Goal: Task Accomplishment & Management: Manage account settings

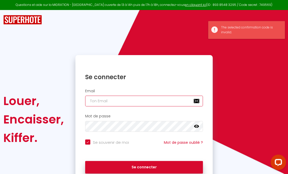
click at [95, 102] on input "email" at bounding box center [144, 101] width 118 height 11
type input "j"
checkbox input "true"
type input "je"
checkbox input "true"
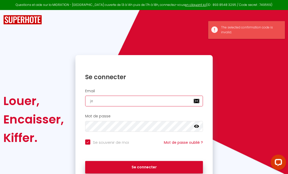
type input "jea"
checkbox input "true"
type input "[PERSON_NAME]"
checkbox input "true"
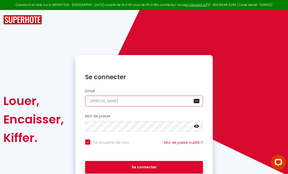
type input "[PERSON_NAME]."
checkbox input "true"
type input "[PERSON_NAME].m"
checkbox input "true"
type input "[PERSON_NAME][DOMAIN_NAME]"
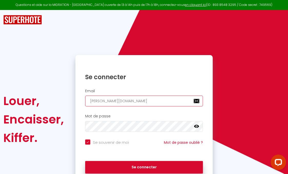
checkbox input "true"
type input "[PERSON_NAME].mar"
checkbox input "true"
type input "[PERSON_NAME].[PERSON_NAME]"
checkbox input "true"
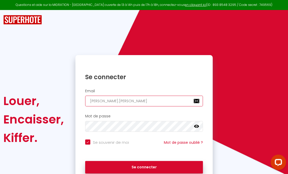
type input "[PERSON_NAME].[PERSON_NAME]"
checkbox input "true"
type input "[PERSON_NAME].[PERSON_NAME]"
checkbox input "true"
type input "[PERSON_NAME].[PERSON_NAME]"
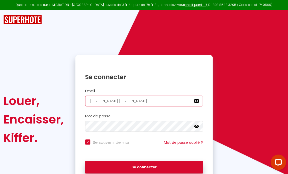
checkbox input "true"
type input "[PERSON_NAME].[PERSON_NAME]@"
checkbox input "true"
type input "[PERSON_NAME].[PERSON_NAME]@g"
checkbox input "true"
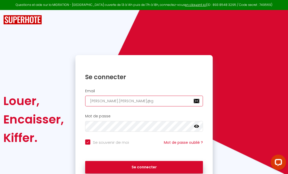
type input "[PERSON_NAME].[PERSON_NAME]@gm"
checkbox input "true"
type input "[PERSON_NAME].[PERSON_NAME]@gma"
checkbox input "true"
type input "[PERSON_NAME].[PERSON_NAME]@gmai"
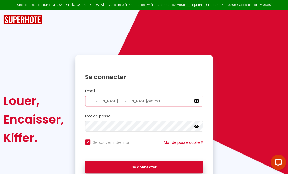
checkbox input "true"
type input "[PERSON_NAME][EMAIL_ADDRESS][PERSON_NAME]"
checkbox input "true"
type input "[PERSON_NAME][EMAIL_ADDRESS][PERSON_NAME]."
checkbox input "true"
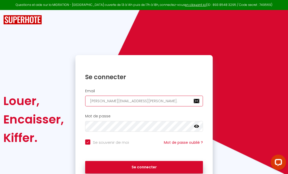
type input "[PERSON_NAME].[PERSON_NAME]@gmail.c"
checkbox input "true"
type input "[PERSON_NAME][EMAIL_ADDRESS][PERSON_NAME][DOMAIN_NAME]"
checkbox input "true"
type input "[PERSON_NAME][EMAIL_ADDRESS][PERSON_NAME][DOMAIN_NAME]"
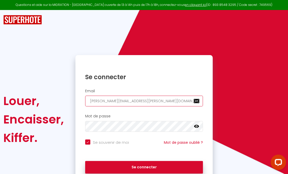
checkbox input "true"
type input "[PERSON_NAME][EMAIL_ADDRESS][PERSON_NAME][DOMAIN_NAME]"
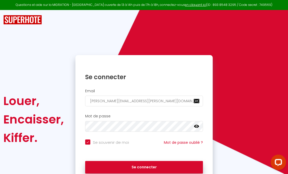
click at [198, 127] on icon at bounding box center [196, 126] width 5 height 3
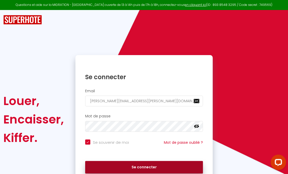
click at [140, 169] on button "Se connecter" at bounding box center [144, 167] width 118 height 13
checkbox input "true"
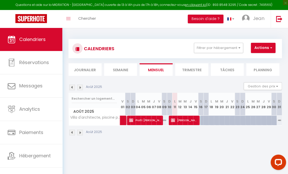
click at [195, 118] on span "[PERSON_NAME]" at bounding box center [184, 120] width 27 height 10
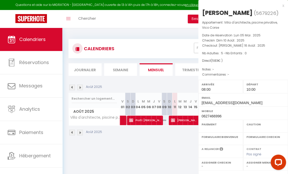
select select "OK"
select select "KO"
select select "0"
select select "1"
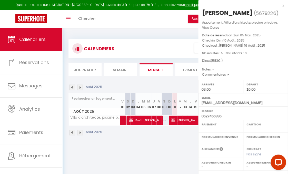
select select
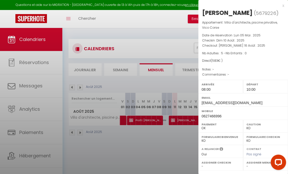
select select "24334"
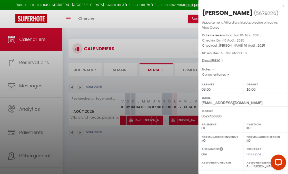
click at [184, 120] on div at bounding box center [144, 87] width 288 height 174
